Goal: Task Accomplishment & Management: Contribute content

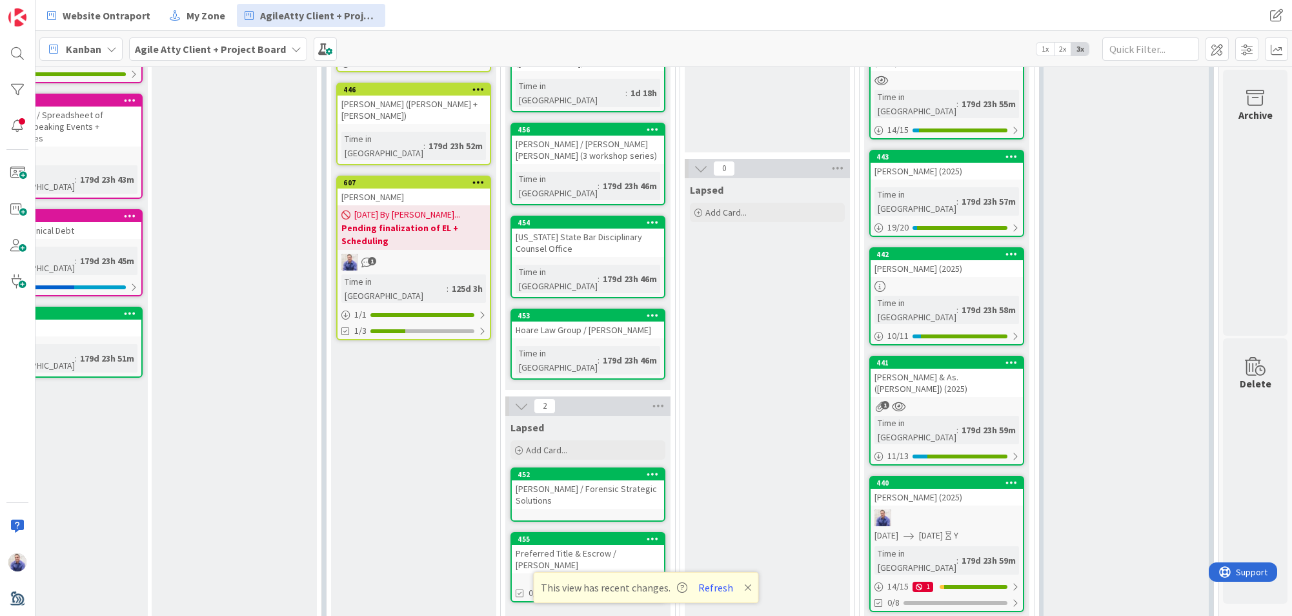
scroll to position [401, 462]
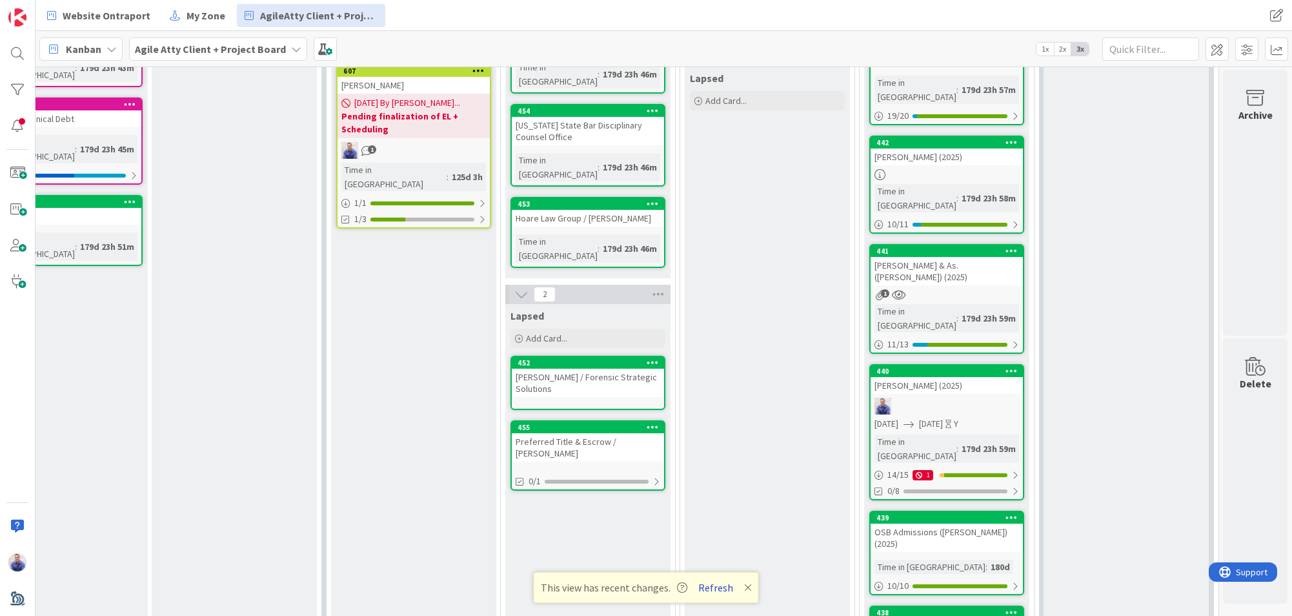
click at [725, 585] on button "Refresh" at bounding box center [716, 587] width 44 height 17
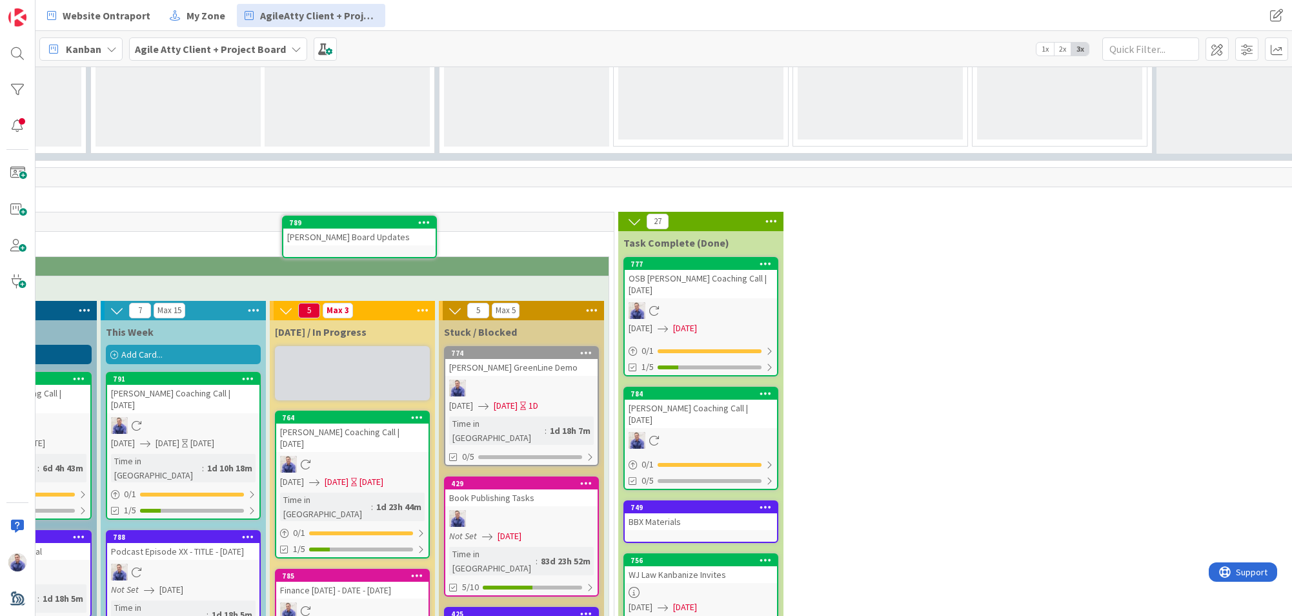
scroll to position [1272, 340]
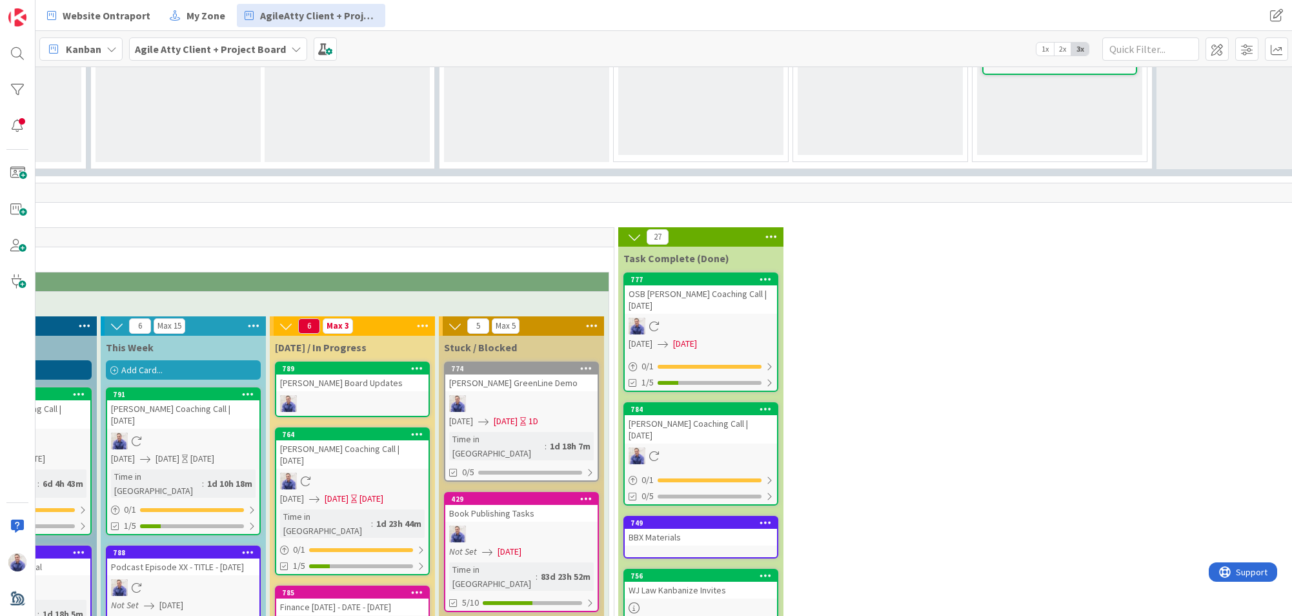
click at [367, 374] on div "[PERSON_NAME] Board Updates" at bounding box center [352, 382] width 152 height 17
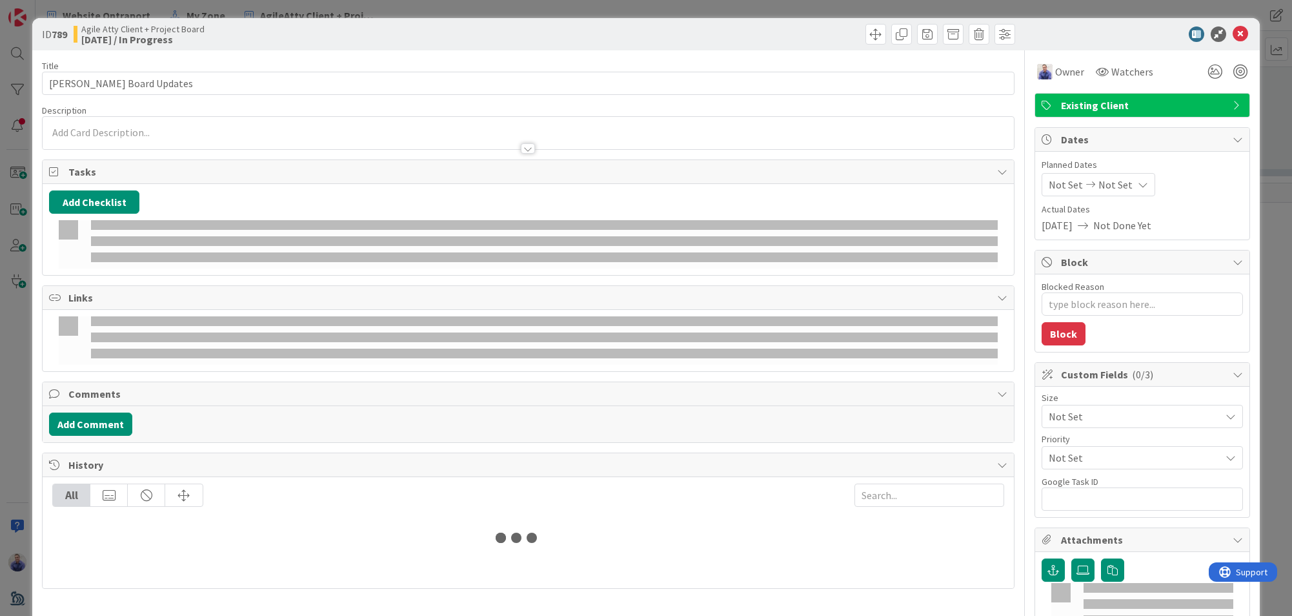
type textarea "x"
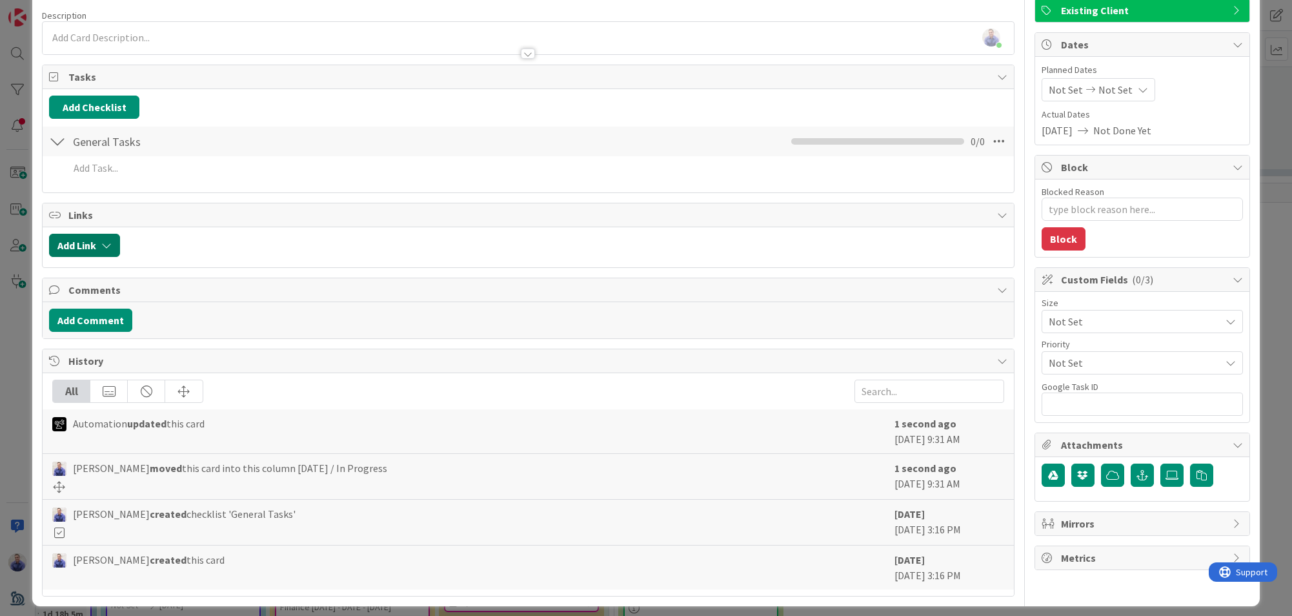
click at [94, 245] on button "Add Link" at bounding box center [84, 245] width 71 height 23
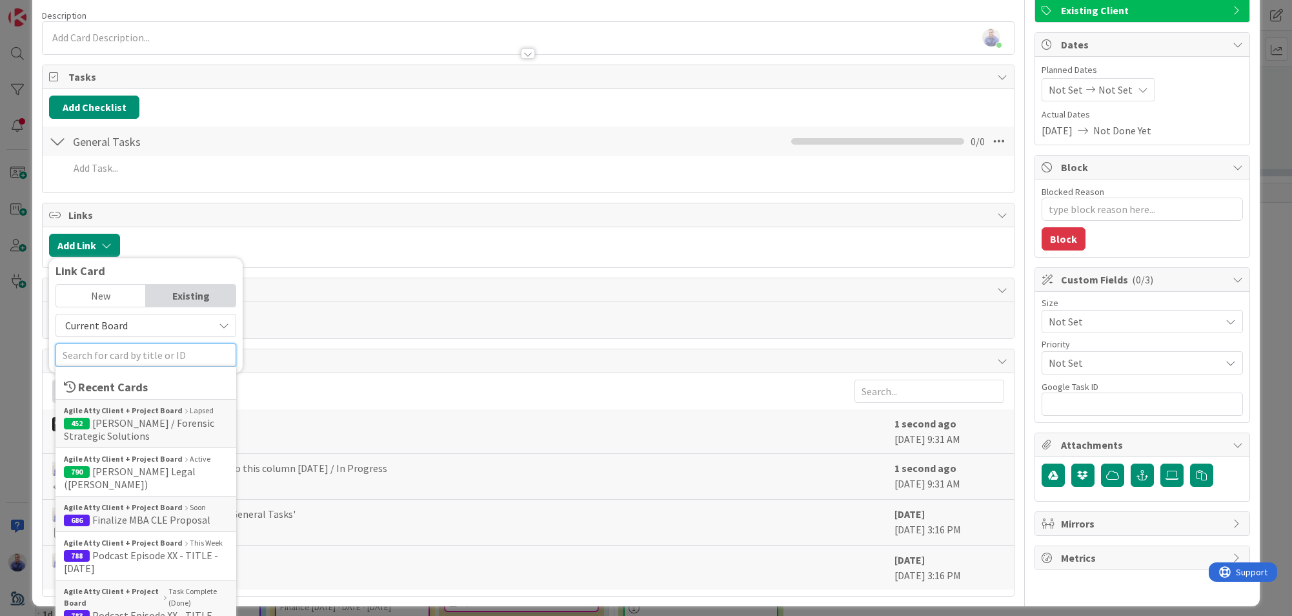
click at [147, 356] on input "text" at bounding box center [146, 354] width 181 height 23
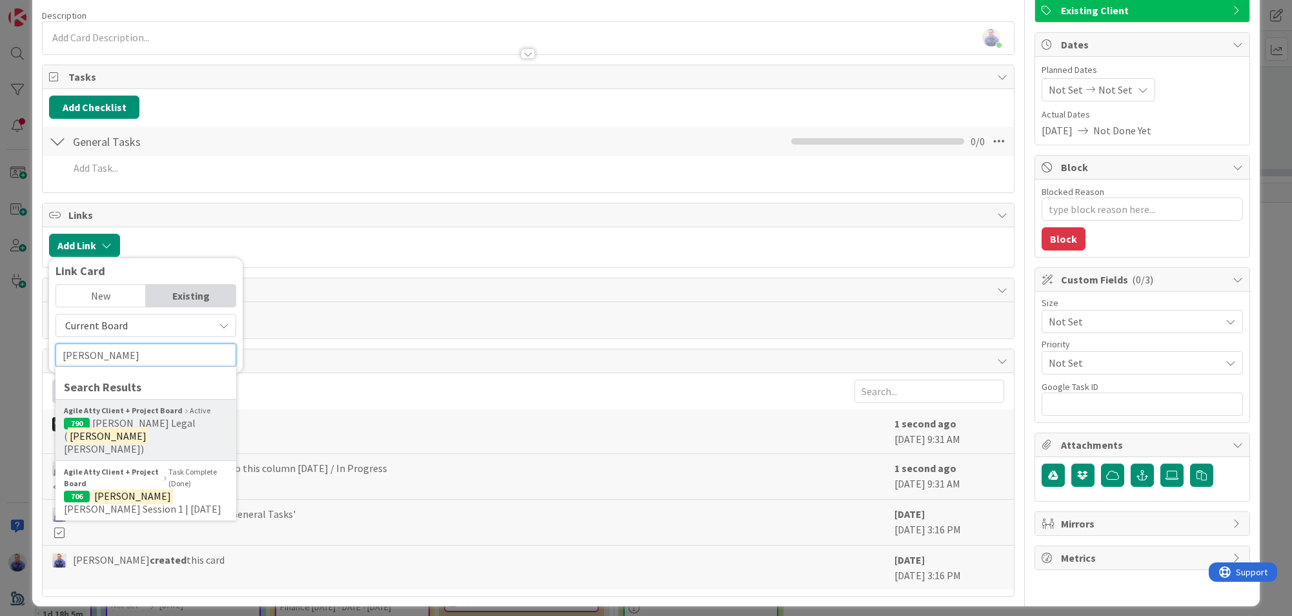
type input "[PERSON_NAME]"
click at [136, 413] on b "Agile Atty Client + Project Board" at bounding box center [123, 411] width 119 height 12
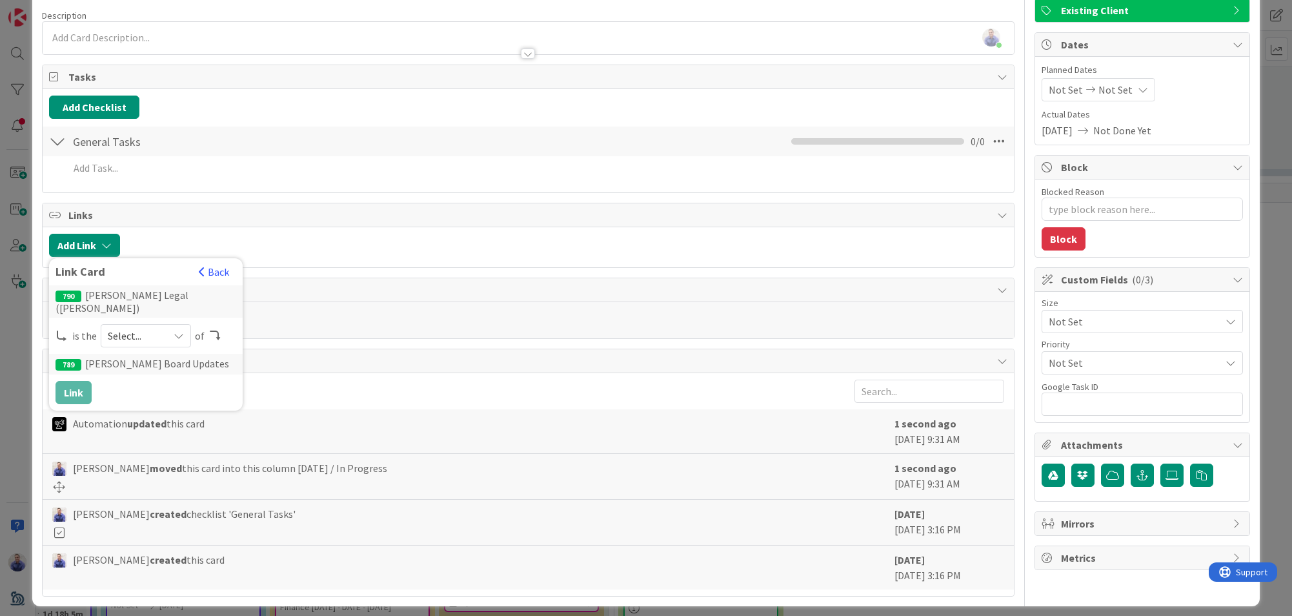
click at [154, 331] on span "Select..." at bounding box center [135, 336] width 54 height 18
click at [158, 356] on span "parent" at bounding box center [214, 365] width 146 height 19
drag, startPoint x: 69, startPoint y: 381, endPoint x: 441, endPoint y: 357, distance: 372.6
click at [69, 381] on button "Link" at bounding box center [74, 392] width 36 height 23
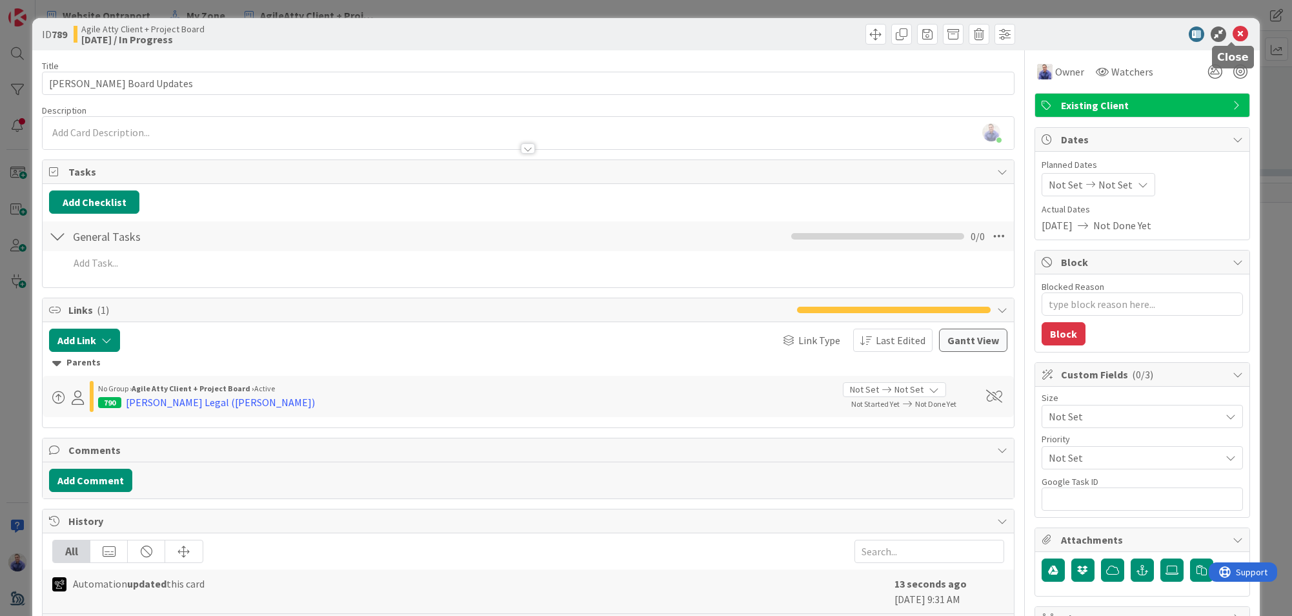
click at [1233, 37] on icon at bounding box center [1240, 33] width 15 height 15
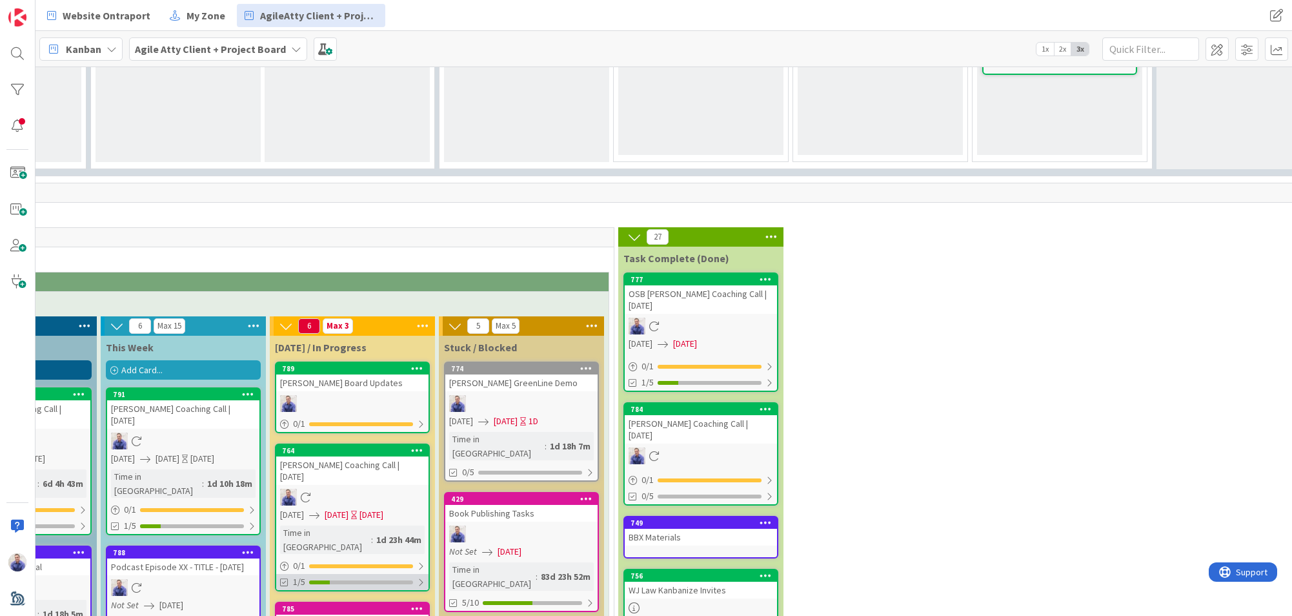
click at [419, 577] on div at bounding box center [421, 582] width 8 height 10
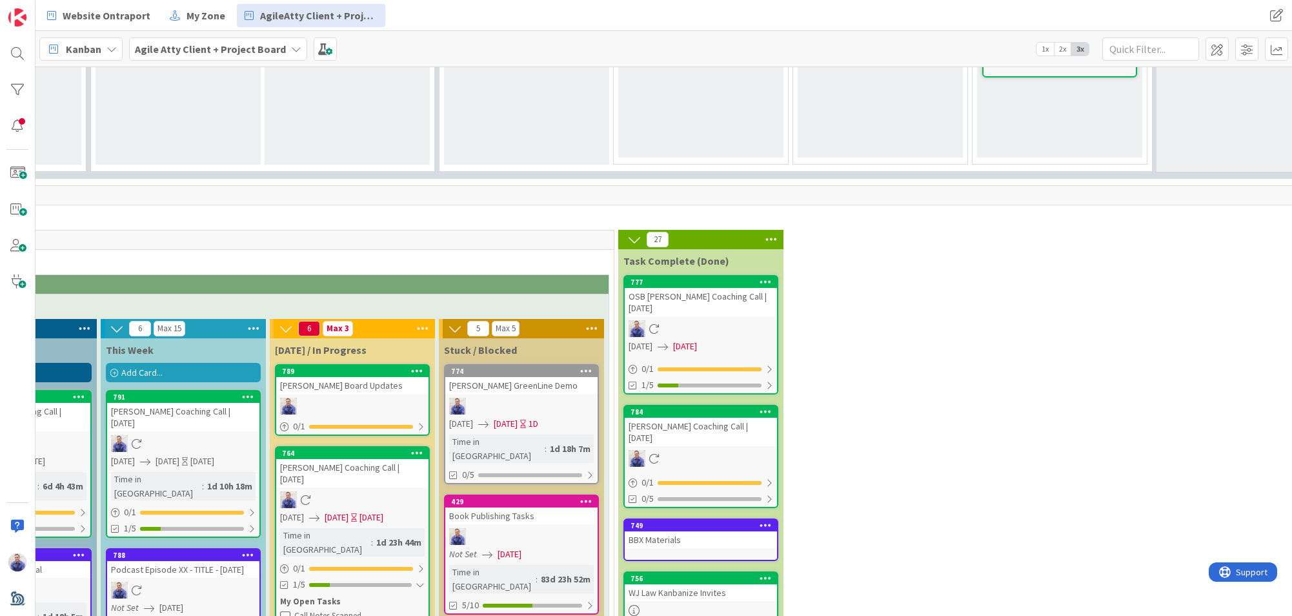
scroll to position [1272, 340]
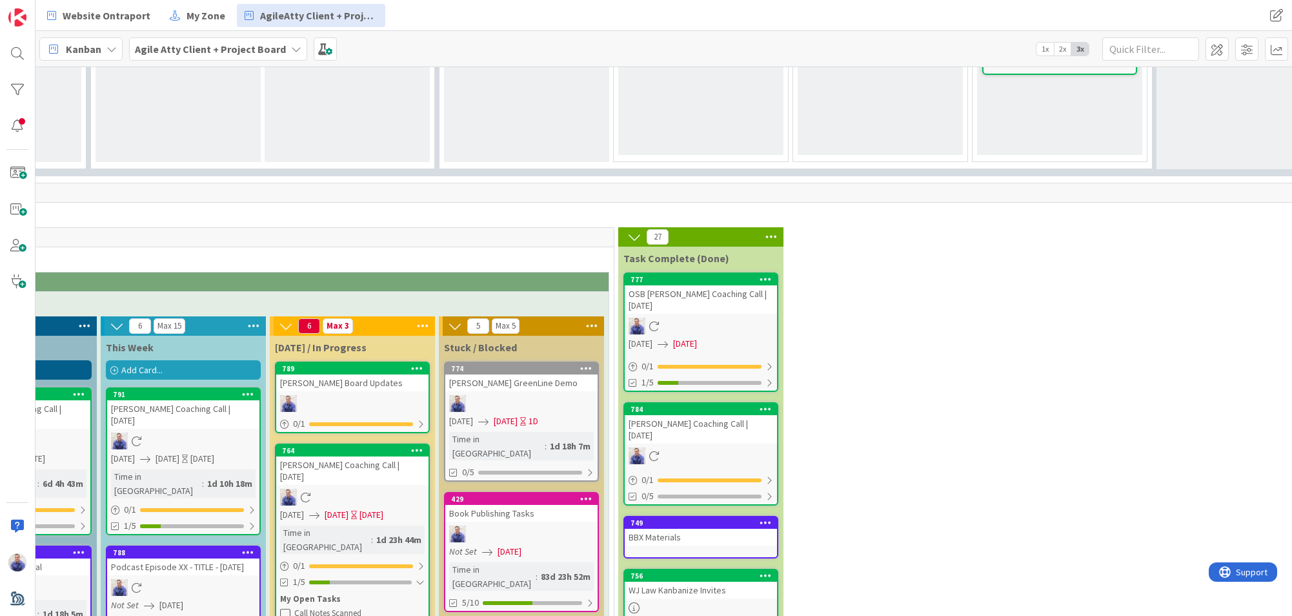
click at [287, 608] on icon at bounding box center [285, 613] width 10 height 10
click at [285, 608] on icon at bounding box center [285, 613] width 10 height 10
click at [284, 608] on icon at bounding box center [285, 613] width 10 height 10
drag, startPoint x: 285, startPoint y: 443, endPoint x: 294, endPoint y: 438, distance: 10.4
click at [285, 608] on icon at bounding box center [285, 613] width 10 height 10
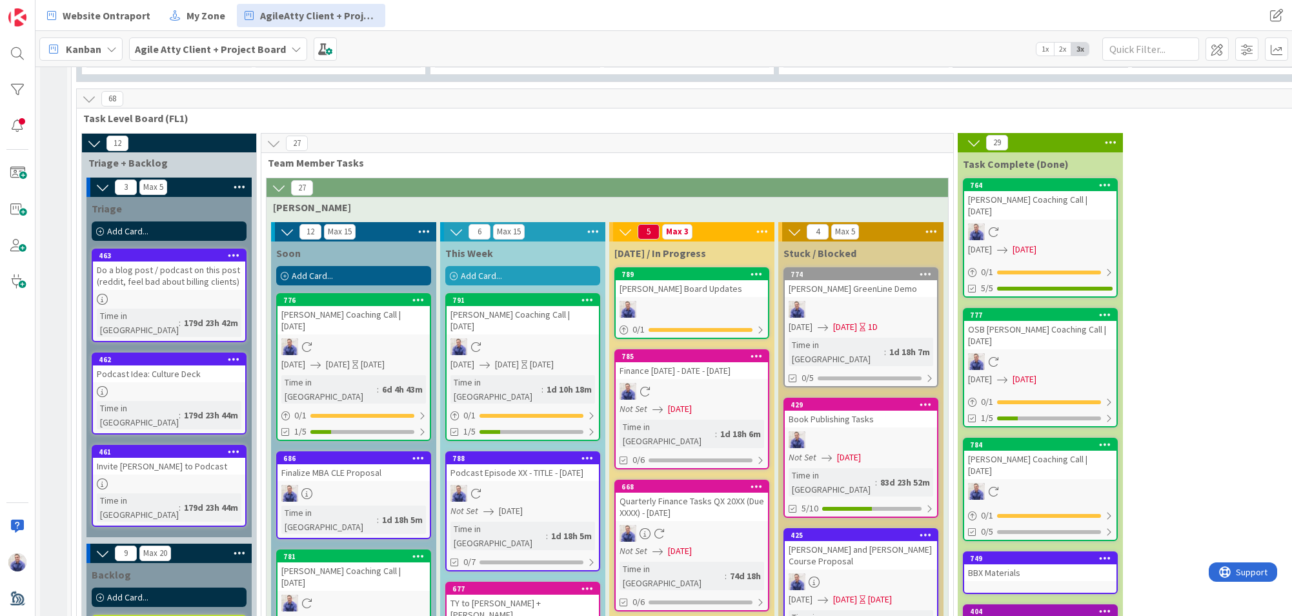
scroll to position [1336, 0]
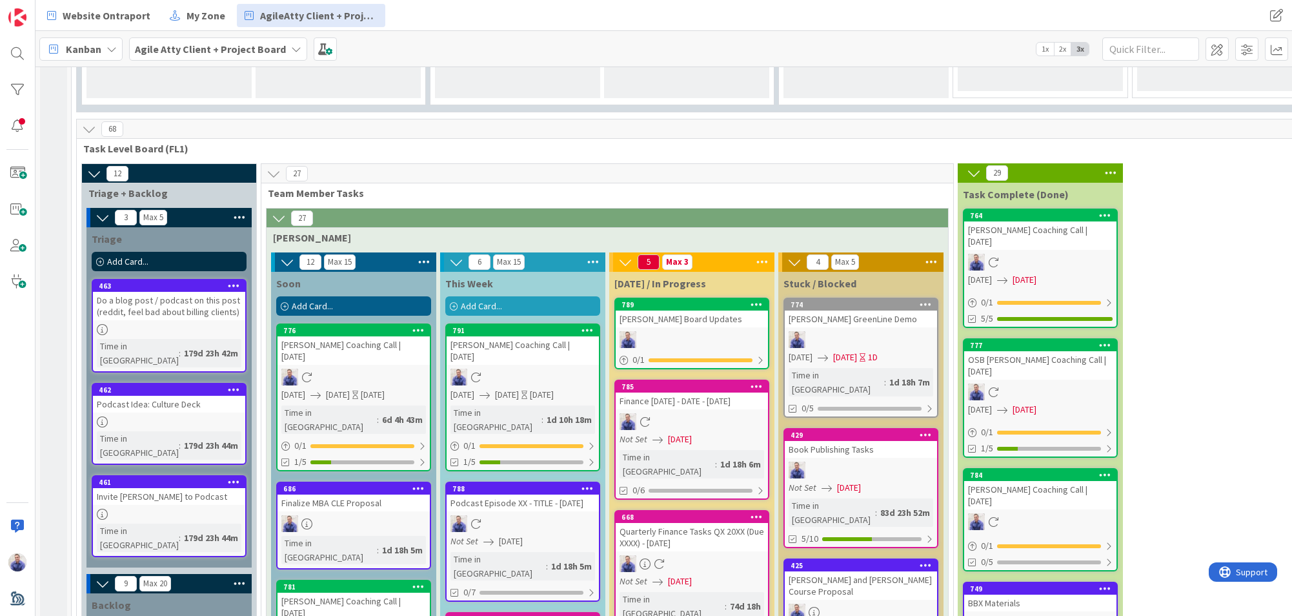
click at [525, 296] on div "Add Card..." at bounding box center [522, 305] width 155 height 19
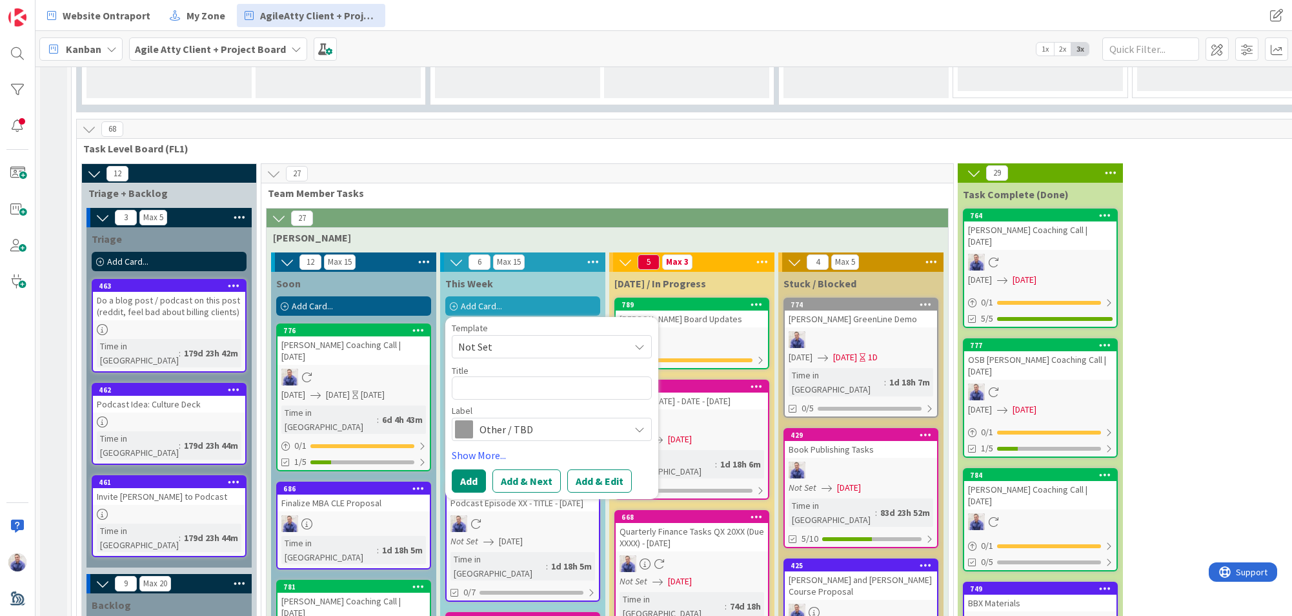
type textarea "x"
type textarea "S"
type textarea "x"
type textarea "Sp"
type textarea "x"
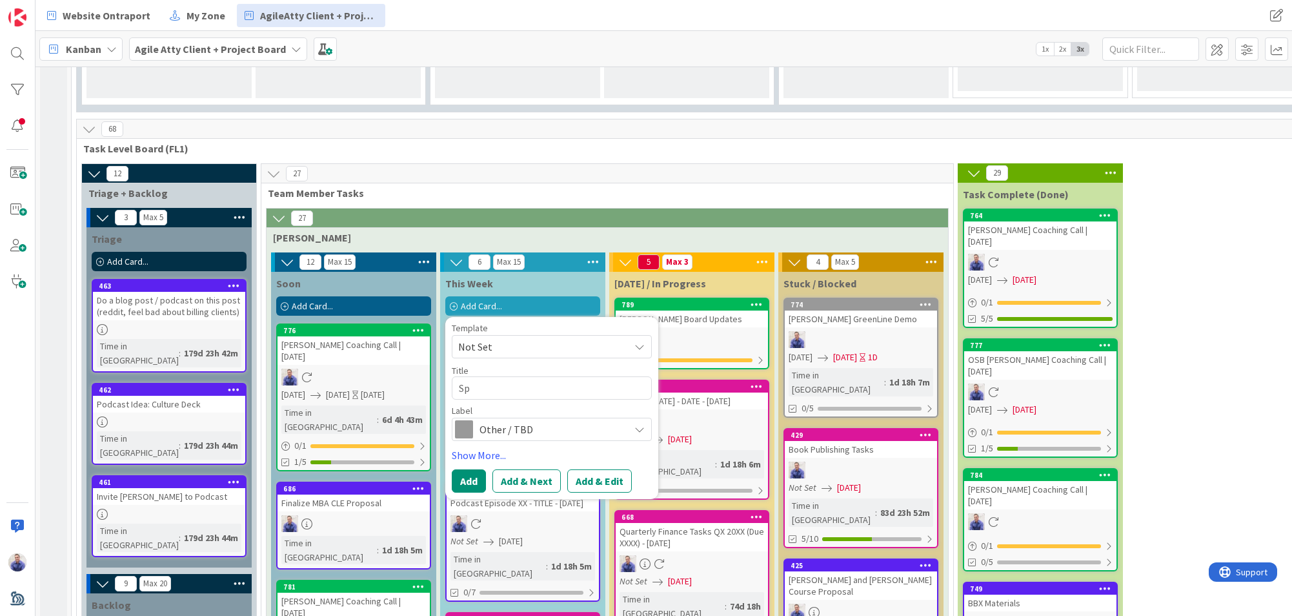
type textarea "Spe"
type textarea "x"
type textarea "Spen"
type textarea "x"
type textarea "Spend"
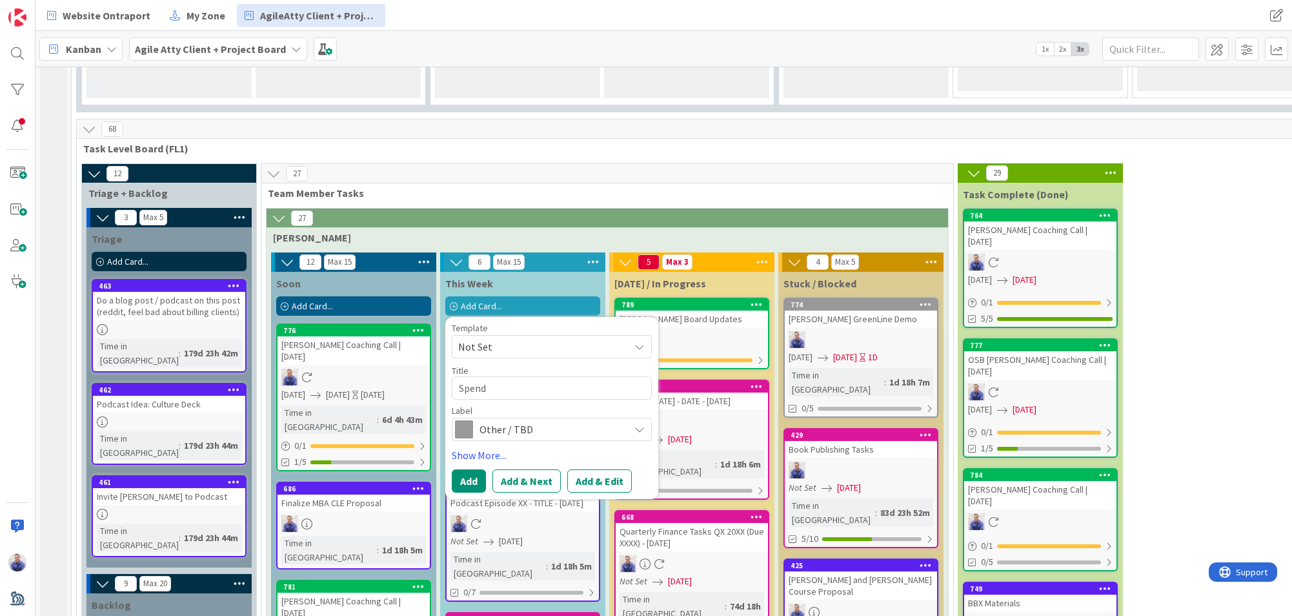
type textarea "x"
type textarea "Spend"
type textarea "x"
type textarea "Spend 2"
type textarea "x"
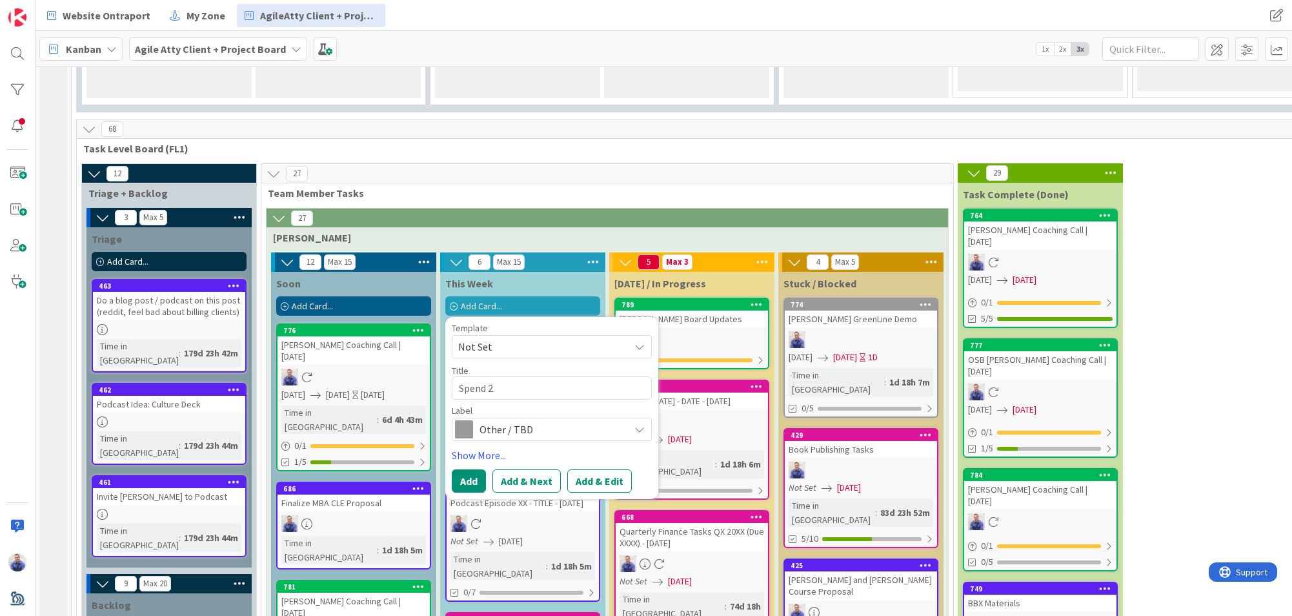
type textarea "Spend 2"
type textarea "x"
type textarea "Spend 2 h"
type textarea "x"
type textarea "Spend 2 ho"
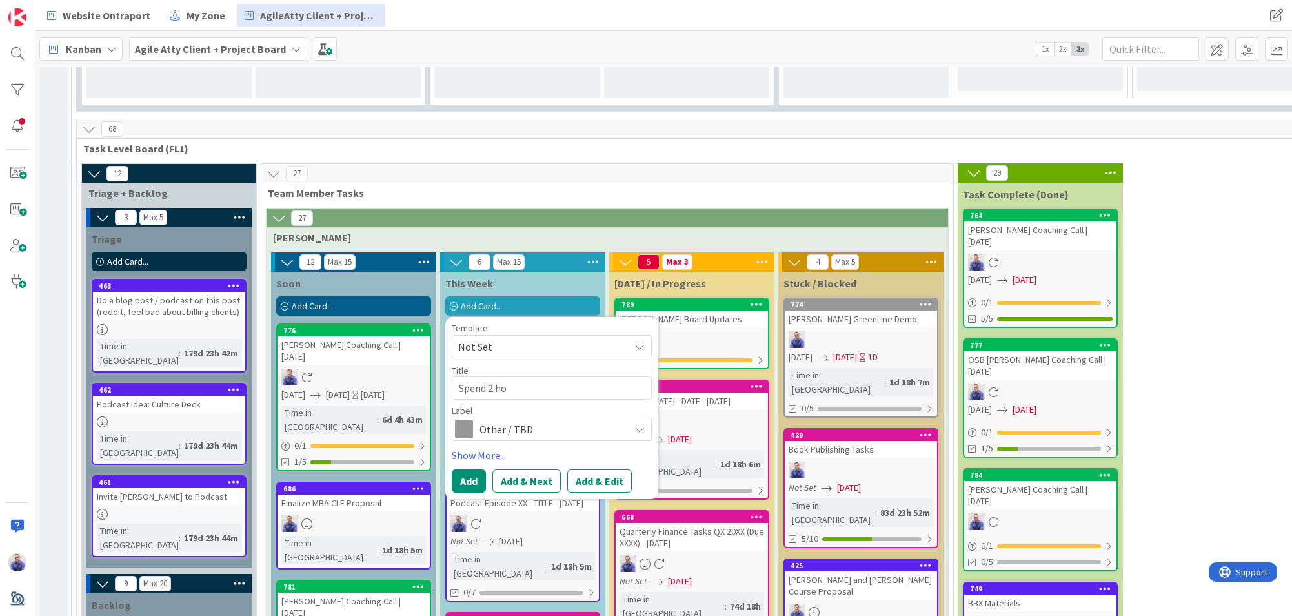
type textarea "x"
type textarea "Spend 2 hou"
type textarea "x"
type textarea "Spend 2 hour"
type textarea "x"
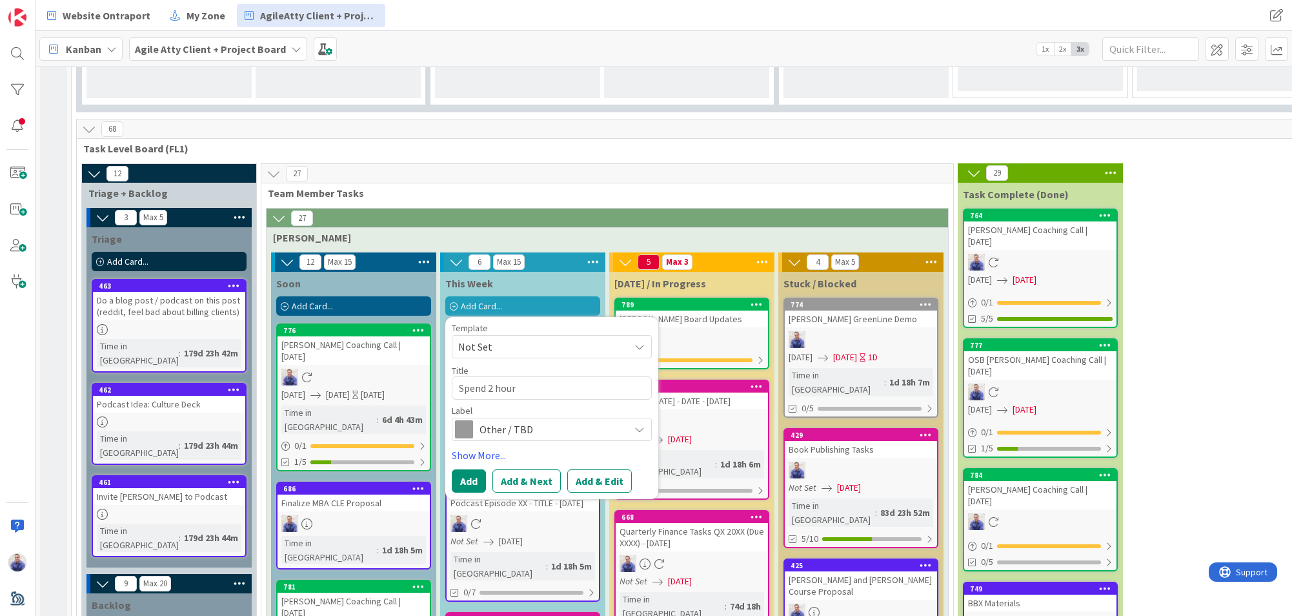
type textarea "Spend 2 hours"
type textarea "x"
type textarea "Spend 2 hours"
type textarea "x"
type textarea "Spend 2 hours w"
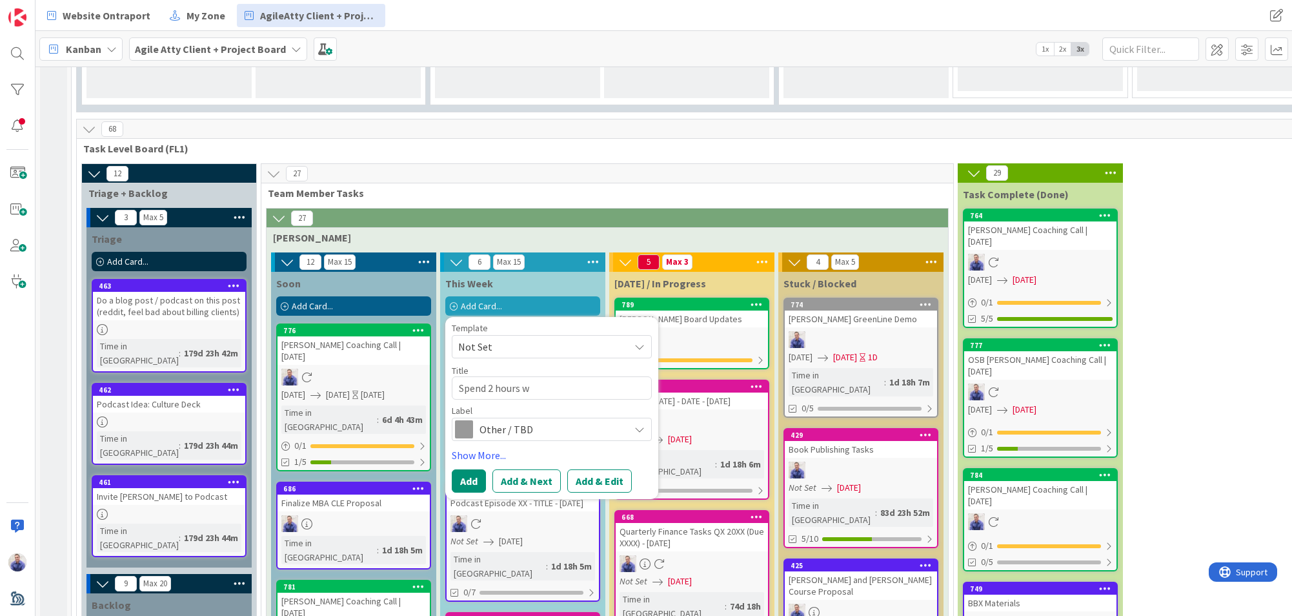
type textarea "x"
type textarea "Spend 2 hours wi"
type textarea "x"
type textarea "Spend 2 hours wit"
type textarea "x"
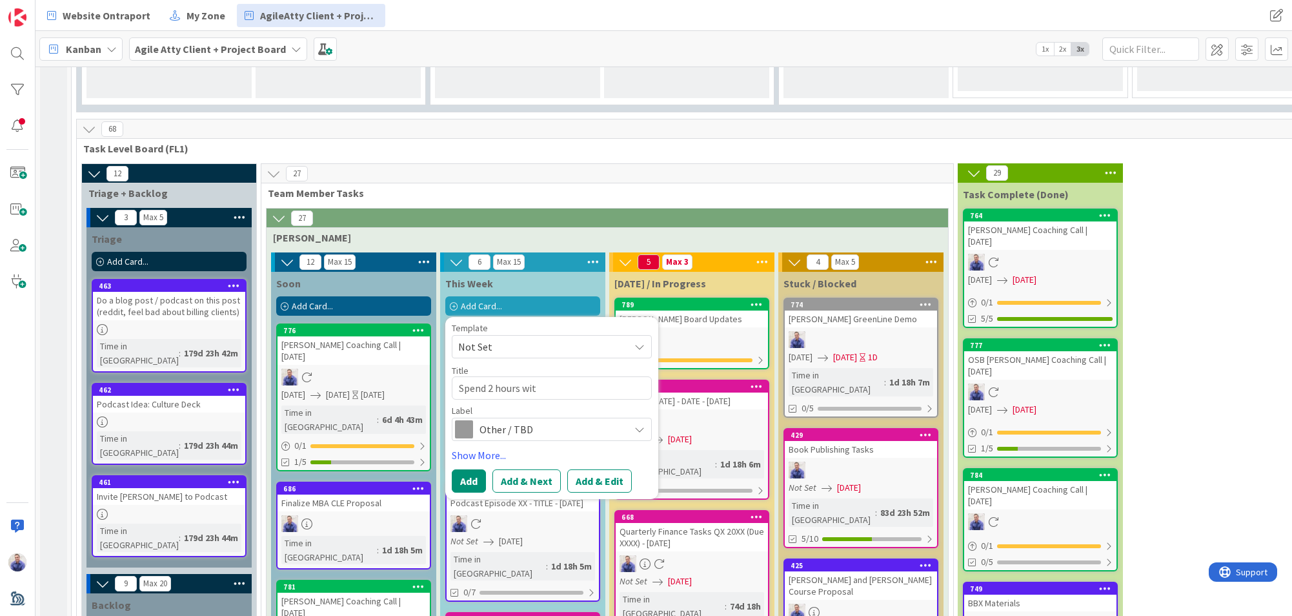
type textarea "Spend 2 hours with"
type textarea "x"
type textarea "Spend 2 hours with"
type textarea "x"
type textarea "Spend 2 hours with A"
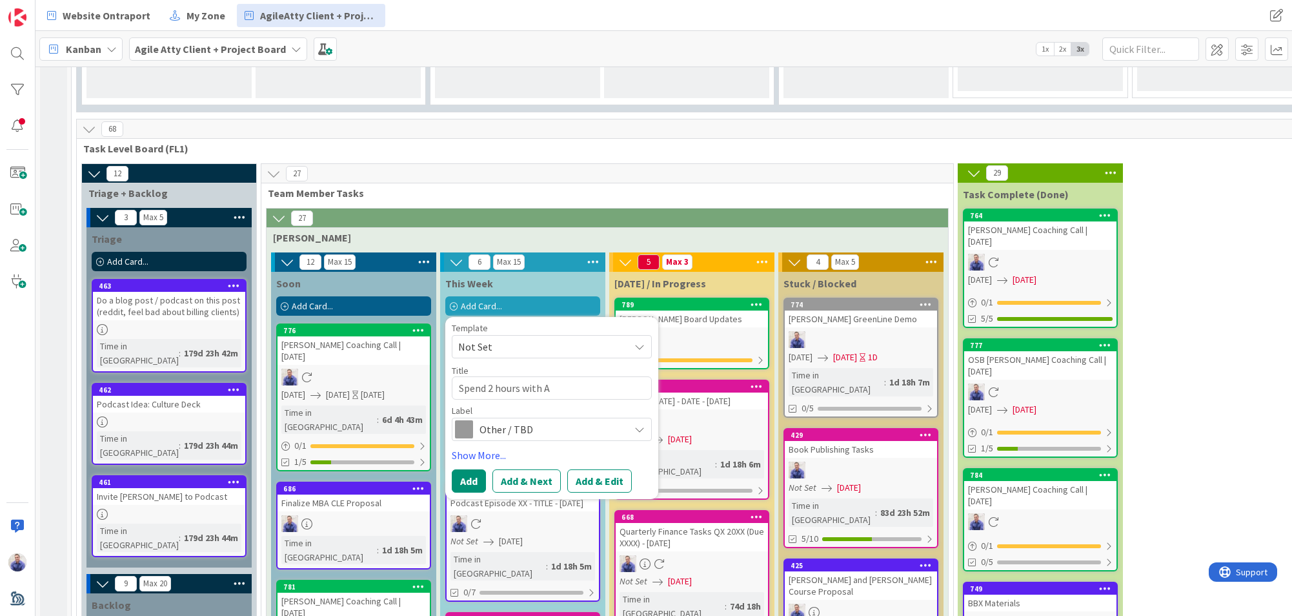
type textarea "x"
type textarea "Spend 2 hours with Ad"
type textarea "x"
type textarea "Spend 2 hours with [PERSON_NAME]"
type textarea "x"
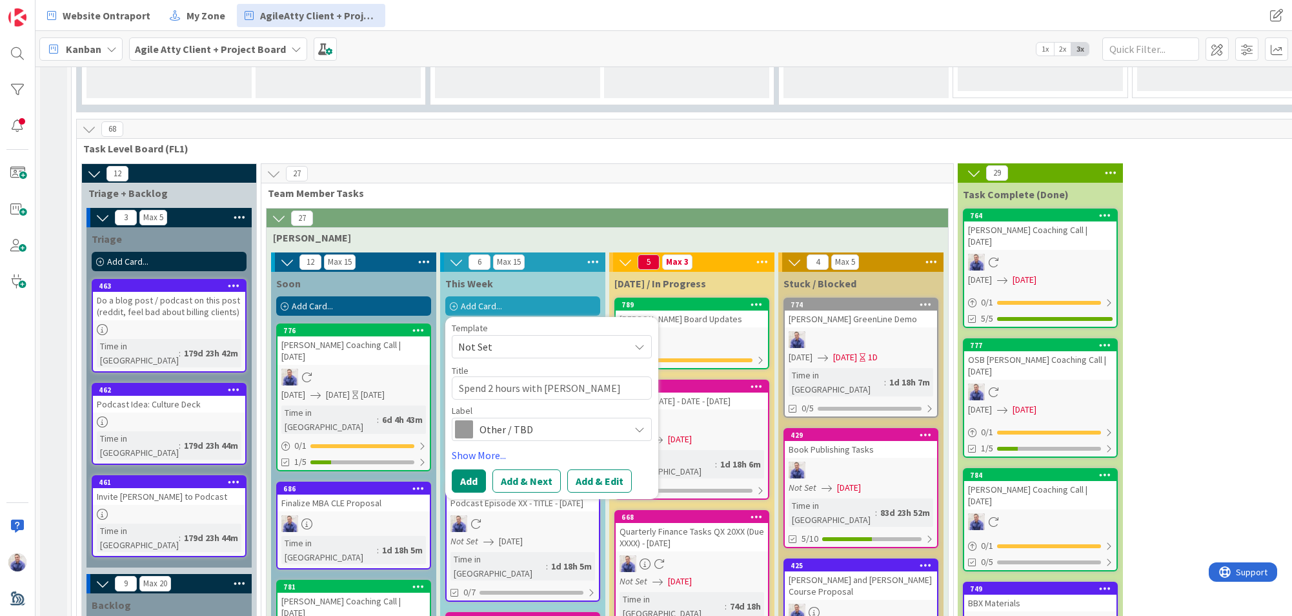
type textarea "Spend 2 hours with Adap"
type textarea "x"
type textarea "Spend 2 hours with Adapt"
type textarea "x"
type textarea "Spend 2 hours with Adapti"
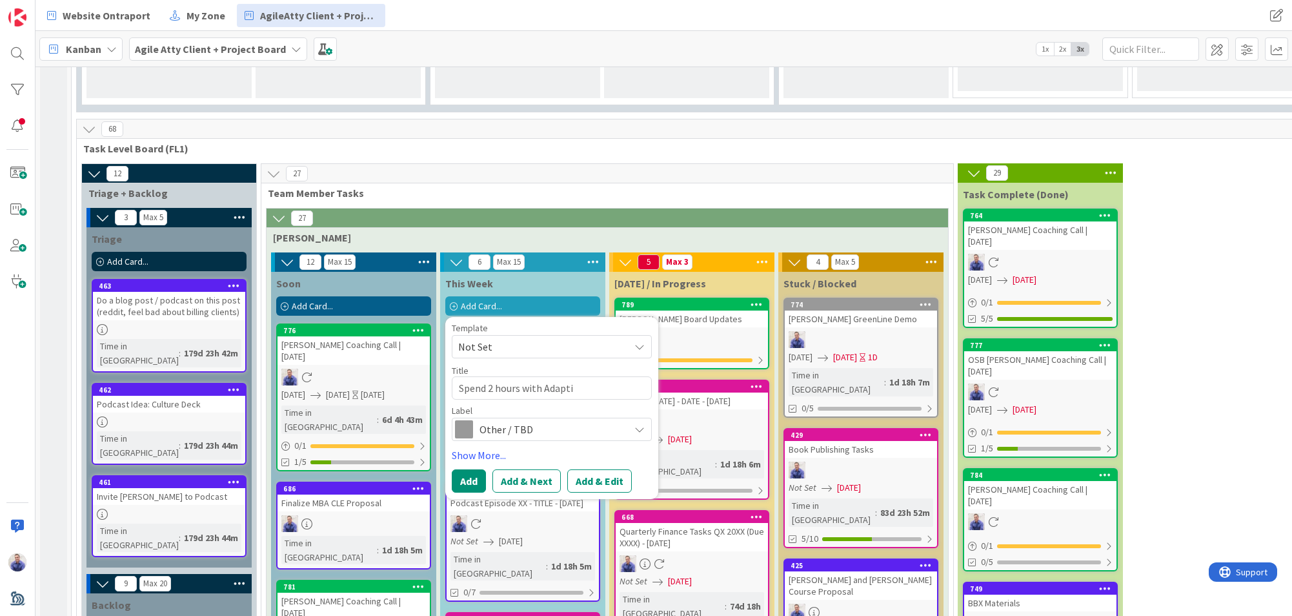
type textarea "x"
type textarea "Spend 2 hours with Adaptiv"
type textarea "x"
type textarea "Spend 2 hours with Adaptive"
type textarea "x"
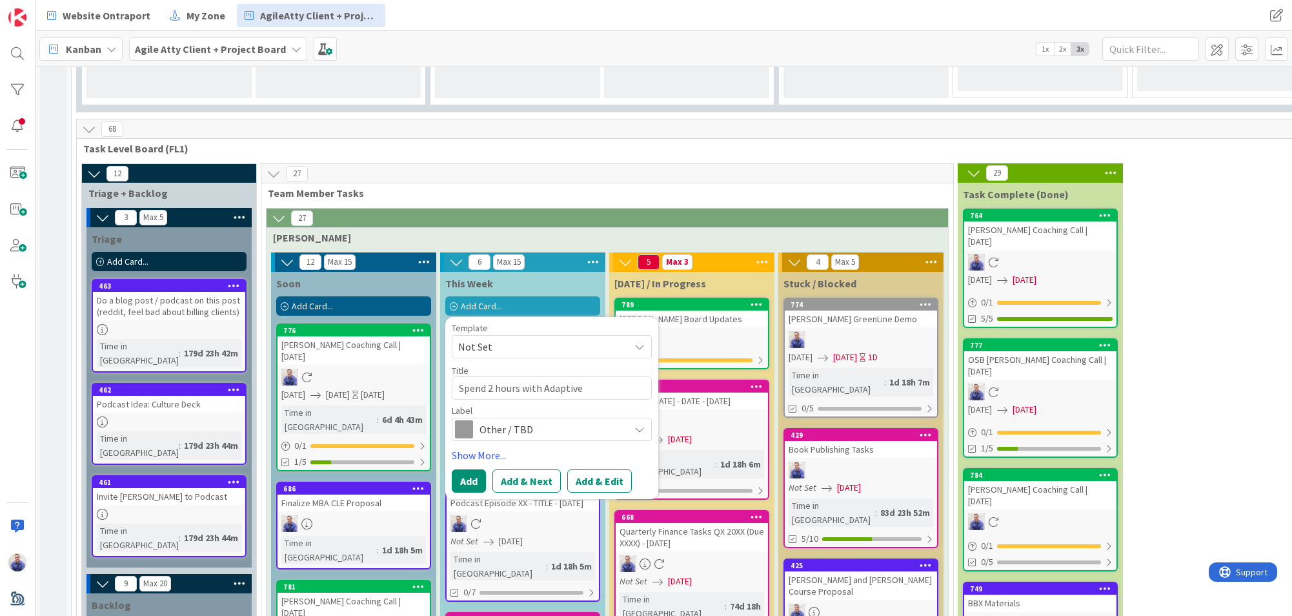
type textarea "Spend 2 hours with Adaptive"
type textarea "x"
type textarea "Spend 2 hours with Adaptive c"
type textarea "x"
type textarea "Spend 2 hours with Adaptive co"
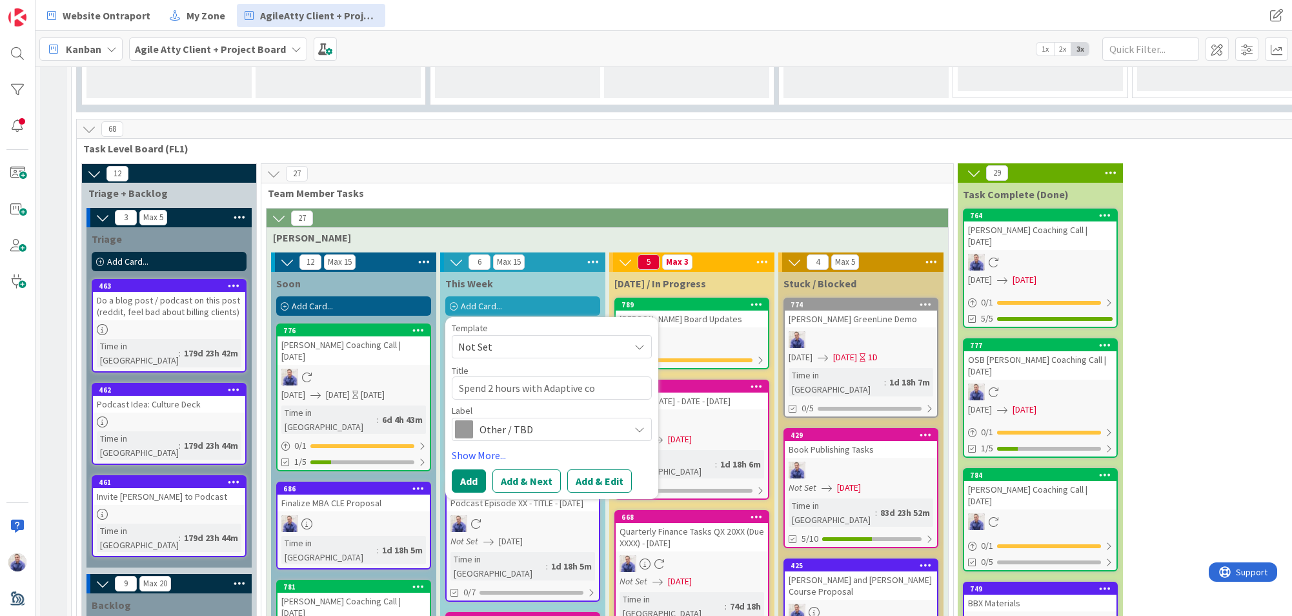
type textarea "x"
type textarea "Spend 2 hours with Adaptive cou"
type textarea "x"
type textarea "Spend 2 hours with Adaptive cour"
type textarea "x"
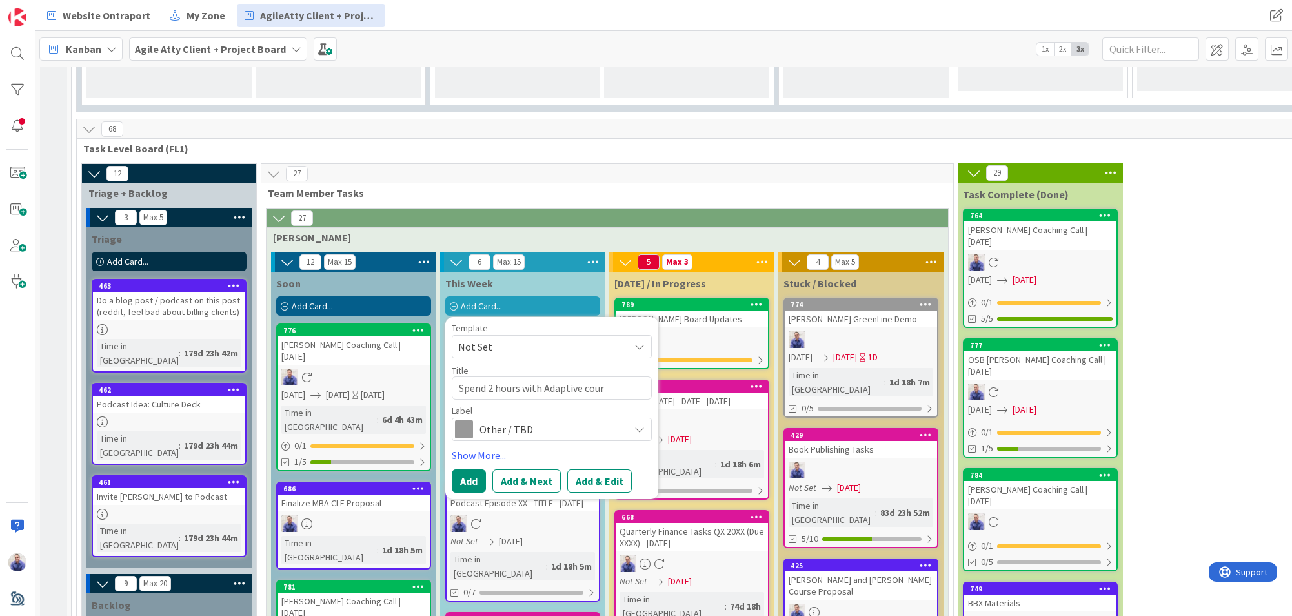
type textarea "Spend 2 hours with Adaptive cours"
type textarea "x"
type textarea "Spend 2 hours with Adaptive course"
click at [488, 420] on span "Other / TBD" at bounding box center [551, 429] width 143 height 18
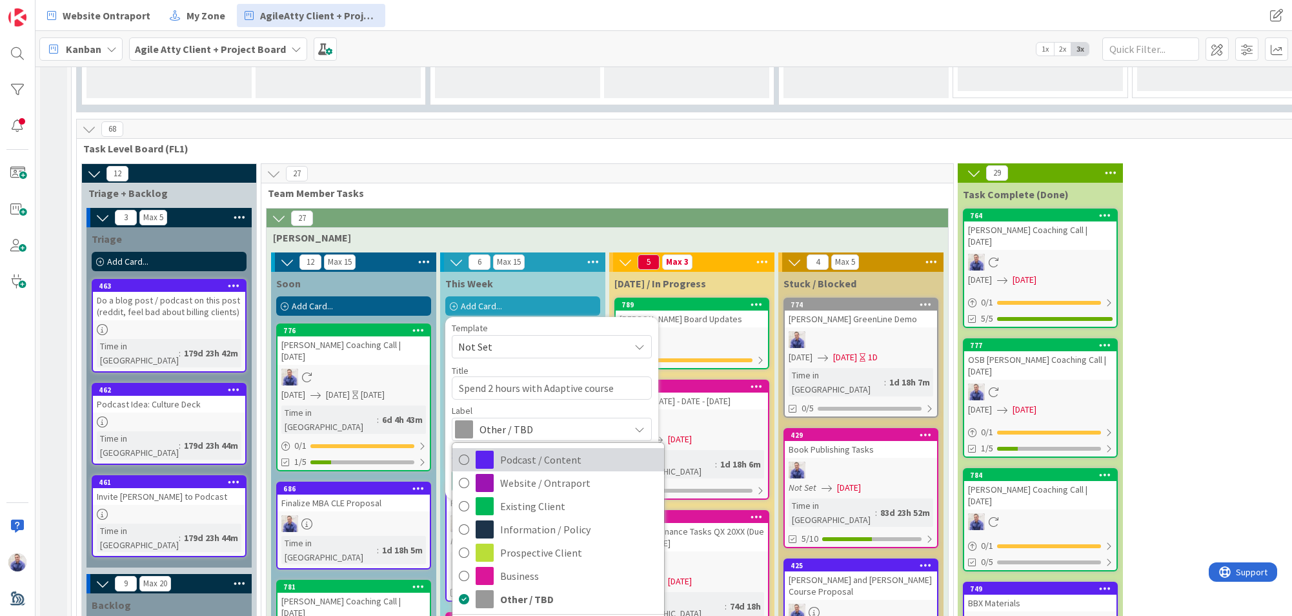
click at [514, 450] on span "Podcast / Content" at bounding box center [579, 459] width 158 height 19
type textarea "x"
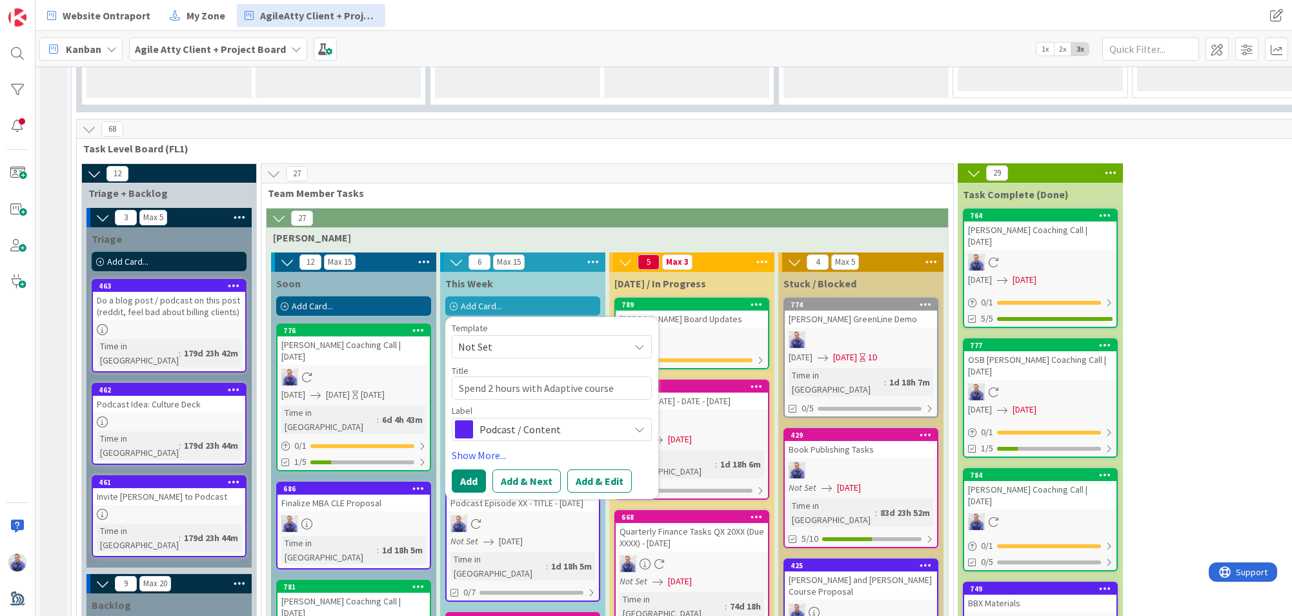
drag, startPoint x: 473, startPoint y: 332, endPoint x: 596, endPoint y: 329, distance: 123.4
click at [475, 469] on button "Add" at bounding box center [469, 480] width 34 height 23
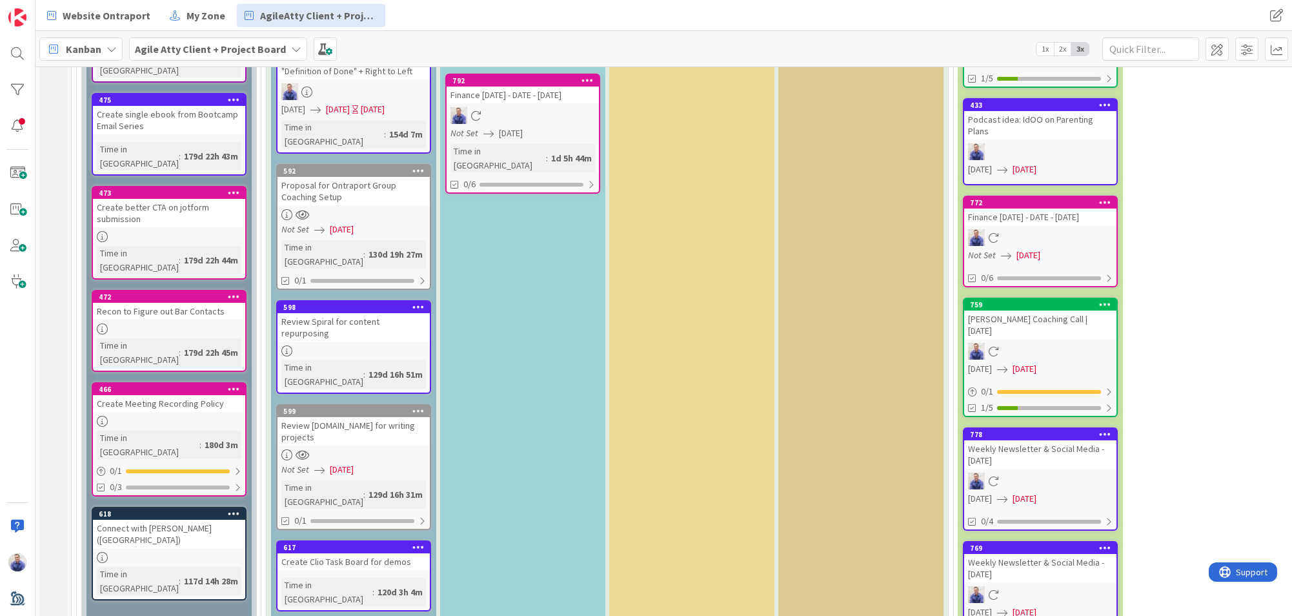
scroll to position [2529, 0]
